Goal: Information Seeking & Learning: Learn about a topic

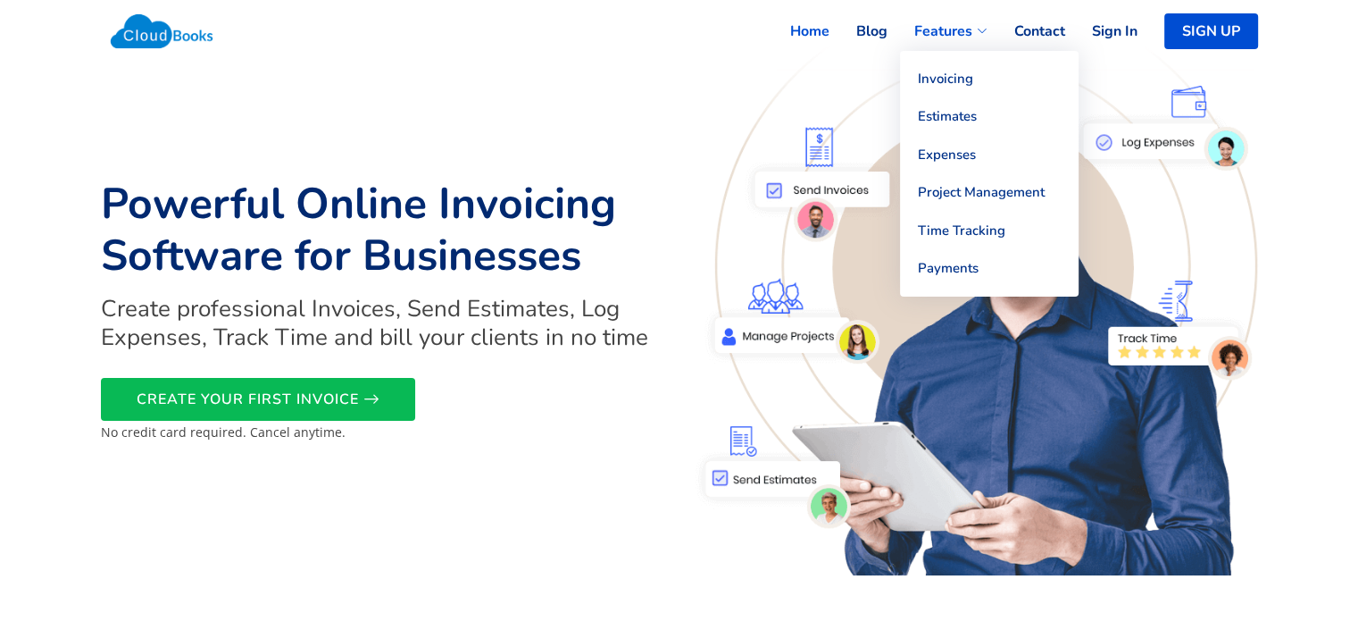
click at [981, 37] on link "Features" at bounding box center [938, 31] width 100 height 39
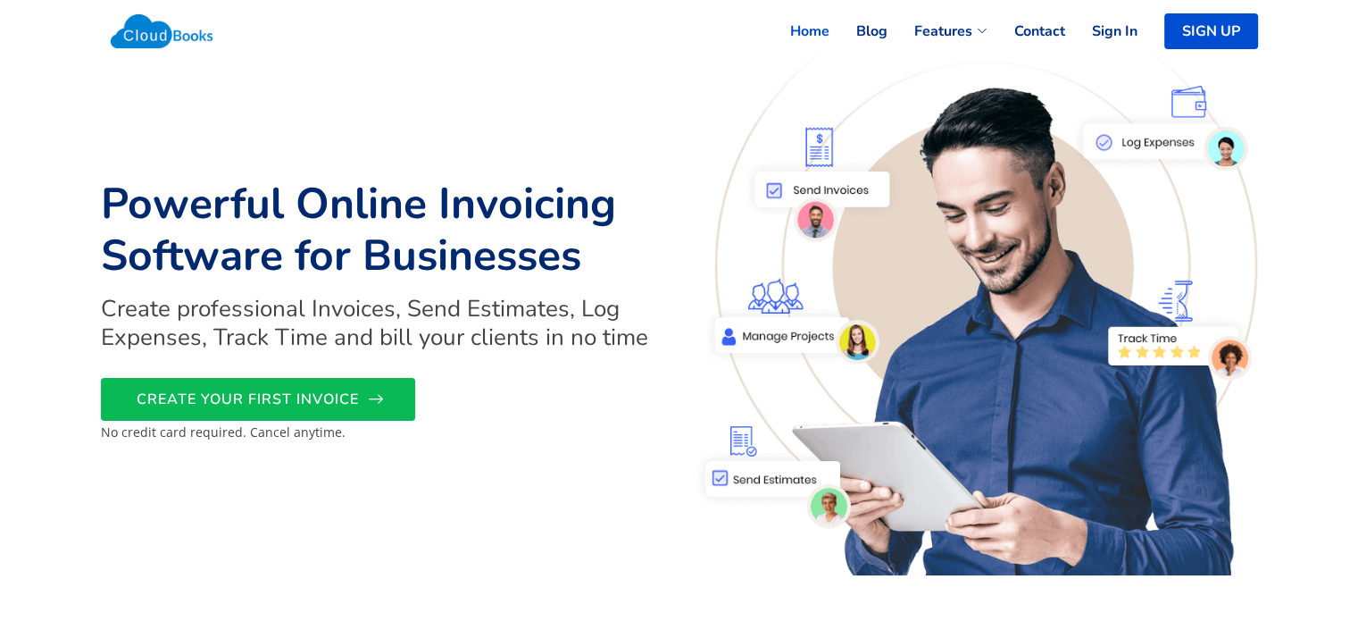
click at [382, 395] on icon at bounding box center [376, 399] width 16 height 16
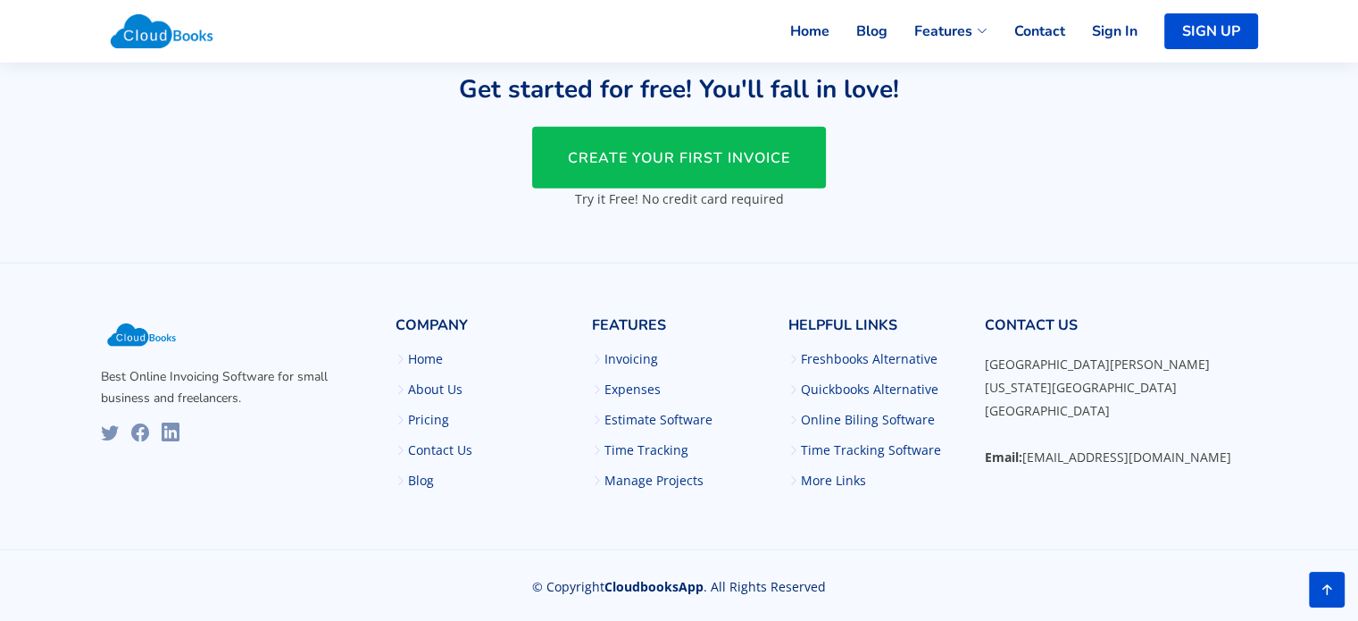
scroll to position [4356, 0]
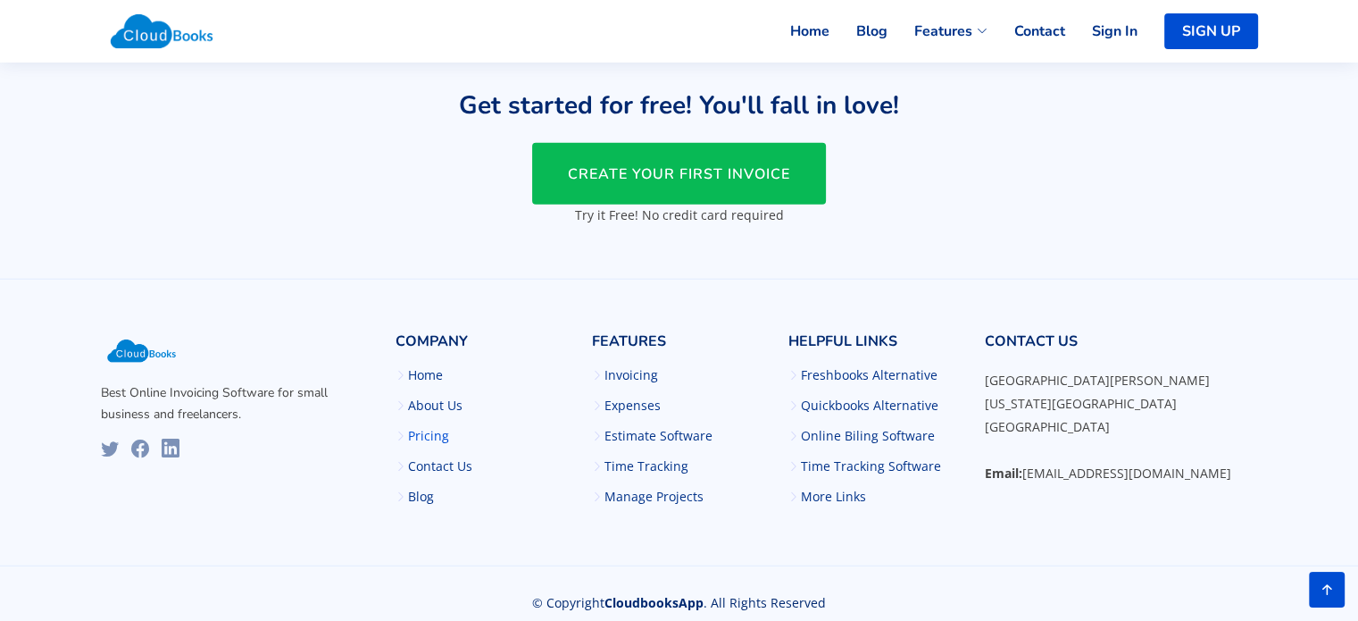
click at [432, 430] on link "Pricing" at bounding box center [428, 436] width 41 height 13
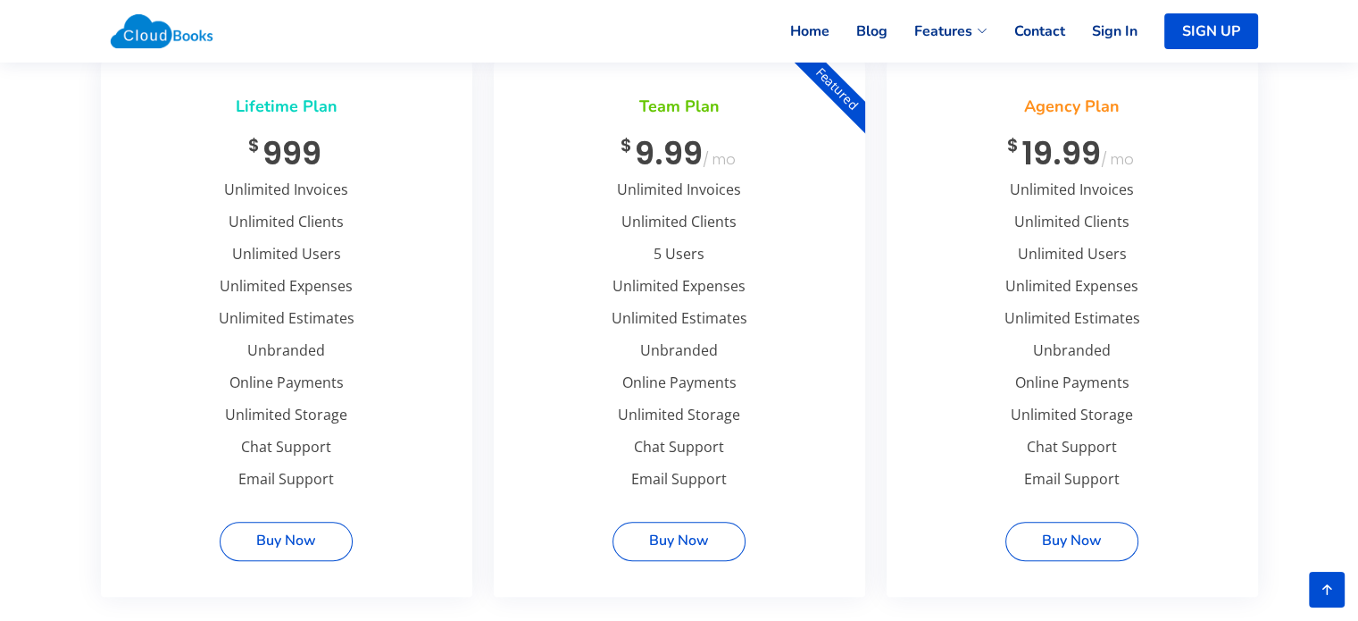
scroll to position [692, 0]
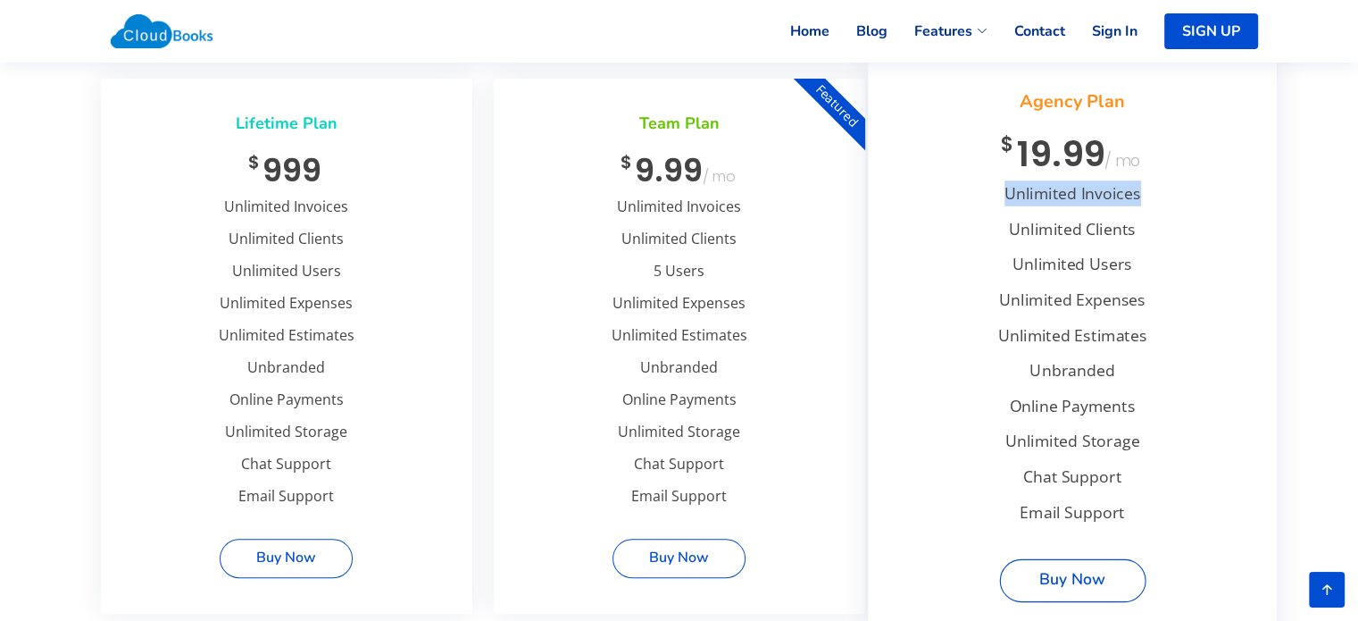
drag, startPoint x: 1003, startPoint y: 188, endPoint x: 1138, endPoint y: 196, distance: 135.0
click at [1138, 196] on li "Unlimited Invoices" at bounding box center [1073, 198] width 370 height 36
copy li "Unlimited Invoices"
drag, startPoint x: 1007, startPoint y: 260, endPoint x: 1137, endPoint y: 261, distance: 129.5
click at [1137, 261] on li "Unlimited Users" at bounding box center [1073, 268] width 370 height 36
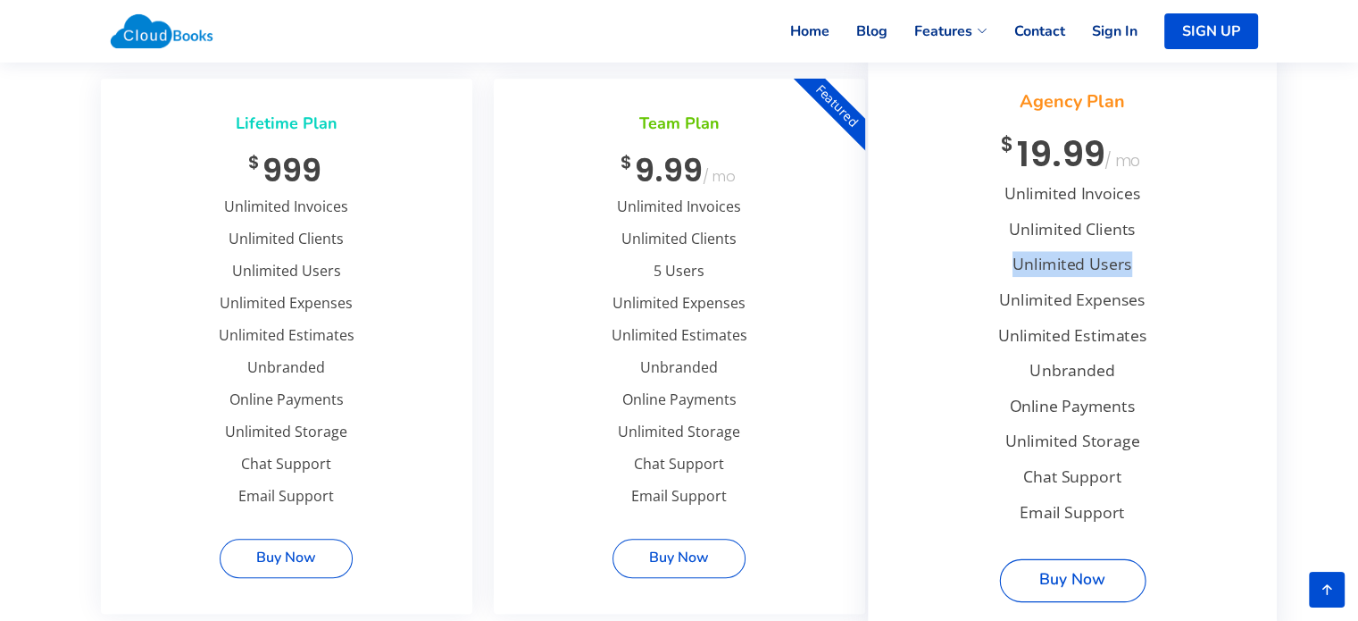
copy li "Unlimited Users"
